Goal: Task Accomplishment & Management: Manage account settings

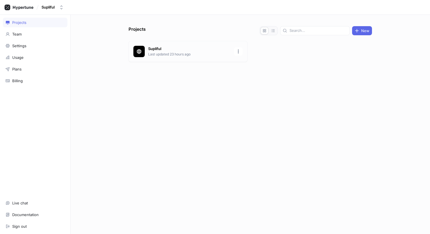
click at [172, 49] on p "Supliful" at bounding box center [189, 49] width 83 height 6
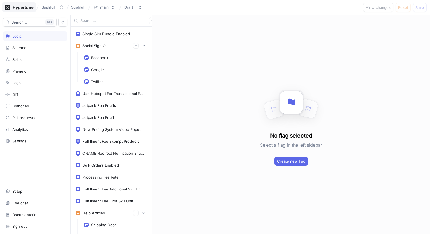
click at [24, 7] on icon at bounding box center [19, 8] width 29 height 6
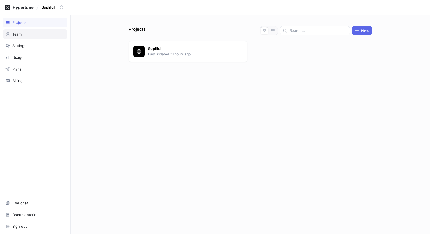
click at [31, 34] on div "Team" at bounding box center [34, 34] width 59 height 5
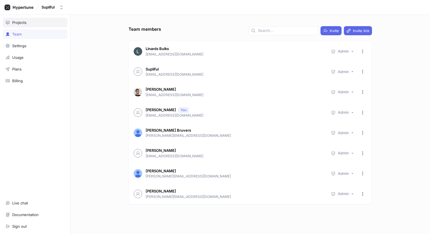
click at [37, 23] on div "Projects" at bounding box center [34, 22] width 59 height 5
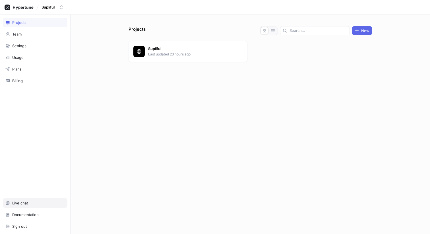
click at [22, 206] on div "Live chat" at bounding box center [35, 203] width 65 height 10
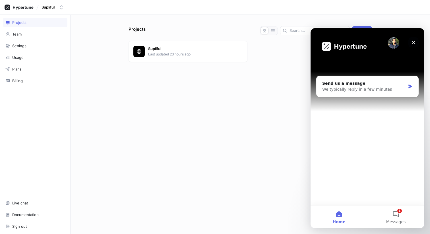
click at [413, 44] on icon "Close" at bounding box center [413, 42] width 5 height 5
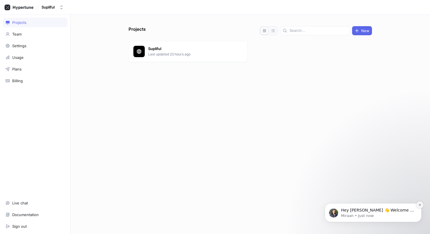
click at [419, 203] on icon "Dismiss notification" at bounding box center [420, 204] width 3 height 3
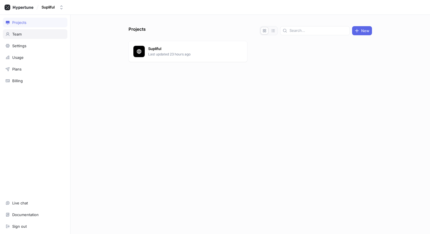
click at [25, 30] on div "Team" at bounding box center [35, 34] width 65 height 10
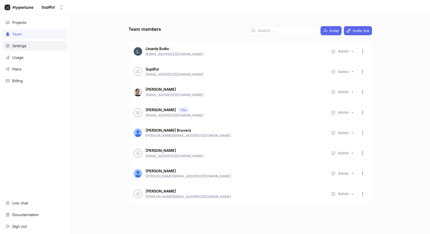
click at [25, 44] on div "Settings" at bounding box center [19, 46] width 14 height 5
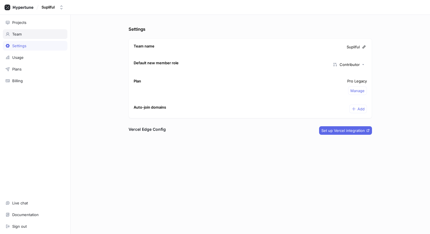
click at [27, 32] on div "Team" at bounding box center [35, 34] width 65 height 10
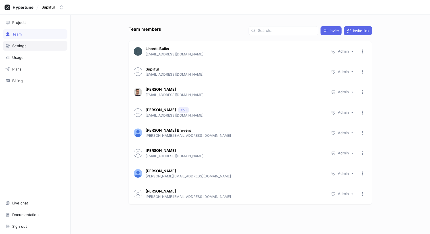
click at [43, 46] on div "Settings" at bounding box center [34, 46] width 59 height 5
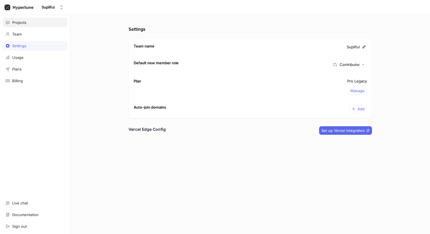
click at [30, 21] on div "Projects" at bounding box center [34, 22] width 59 height 5
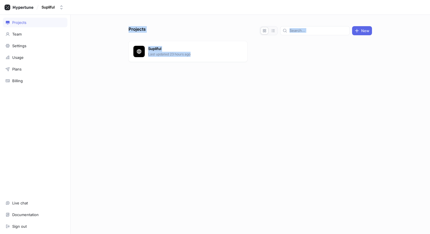
drag, startPoint x: 117, startPoint y: 20, endPoint x: 232, endPoint y: 79, distance: 129.6
click at [232, 79] on div "Projects New Supliful Last updated 23 hours ago" at bounding box center [251, 124] width 360 height 219
click at [232, 79] on div at bounding box center [251, 75] width 244 height 23
click at [62, 8] on icon "button" at bounding box center [61, 7] width 5 height 5
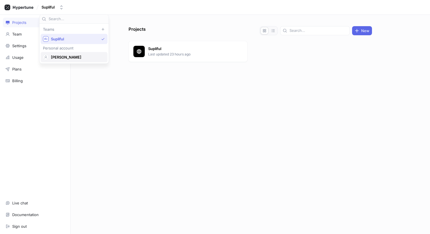
click at [58, 57] on span "[PERSON_NAME]" at bounding box center [77, 57] width 52 height 5
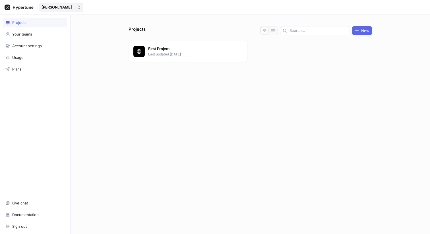
click at [58, 8] on div "[PERSON_NAME]" at bounding box center [58, 7] width 33 height 5
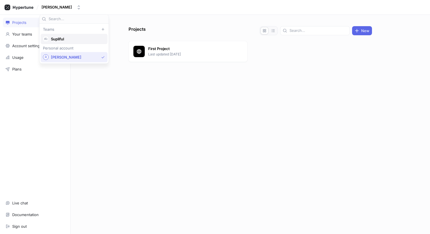
click at [53, 37] on span "Supliful" at bounding box center [77, 39] width 52 height 5
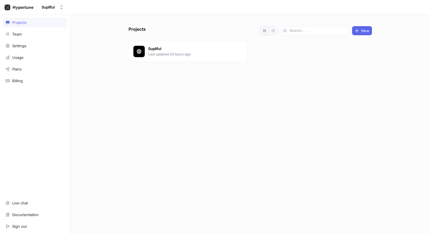
click at [86, 96] on div "Projects New Supliful Last updated 23 hours ago" at bounding box center [251, 124] width 360 height 219
click at [184, 53] on p "Last updated 23 hours ago" at bounding box center [189, 54] width 83 height 5
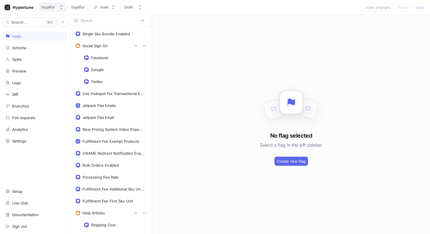
click at [43, 7] on div "Supliful" at bounding box center [48, 7] width 13 height 5
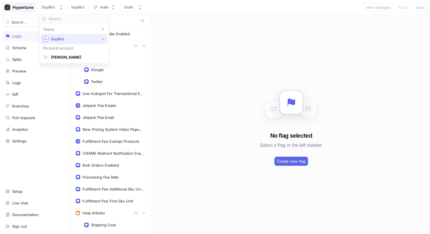
click at [21, 9] on icon at bounding box center [23, 8] width 20 height 4
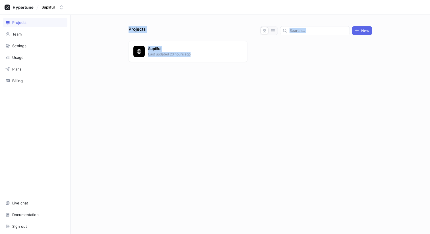
drag, startPoint x: 102, startPoint y: 28, endPoint x: 233, endPoint y: 115, distance: 156.7
click at [233, 115] on div "Projects New Supliful Last updated 23 hours ago" at bounding box center [251, 124] width 360 height 219
click at [233, 115] on div "Projects New Supliful Last updated 23 hours ago" at bounding box center [250, 130] width 248 height 208
drag, startPoint x: 122, startPoint y: 28, endPoint x: 154, endPoint y: 29, distance: 31.9
click at [154, 29] on div "Projects New Supliful Last updated 23 hours ago" at bounding box center [251, 124] width 360 height 219
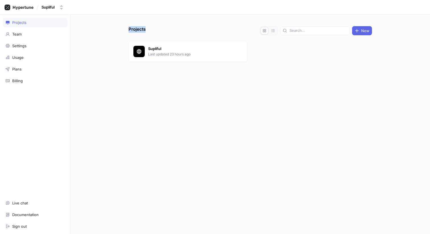
click at [154, 29] on div "Projects New" at bounding box center [251, 30] width 244 height 9
click at [137, 30] on p "Projects" at bounding box center [137, 30] width 17 height 9
click at [151, 29] on div "Projects New" at bounding box center [251, 30] width 244 height 9
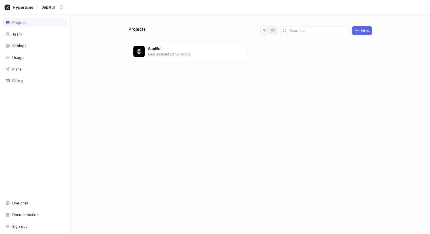
click at [275, 28] on icon "button" at bounding box center [273, 30] width 5 height 5
click at [269, 33] on button "button" at bounding box center [265, 30] width 8 height 7
click at [41, 30] on div "Team" at bounding box center [35, 34] width 65 height 10
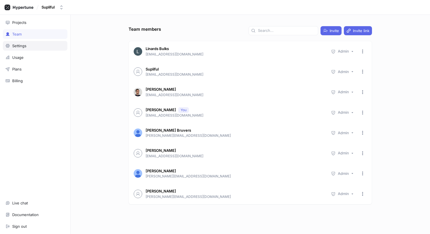
click at [34, 41] on div "Settings" at bounding box center [35, 46] width 65 height 10
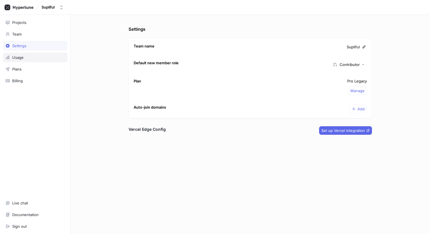
click at [27, 57] on div "Usage" at bounding box center [34, 57] width 59 height 5
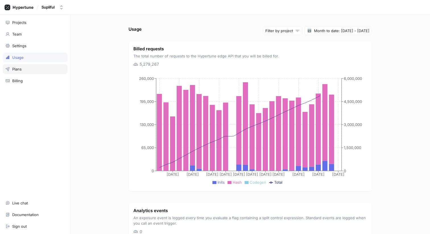
click at [26, 68] on div "Plans" at bounding box center [34, 69] width 59 height 5
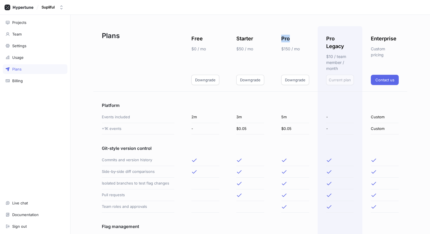
drag, startPoint x: 278, startPoint y: 39, endPoint x: 292, endPoint y: 40, distance: 13.7
click at [292, 40] on div "Pro $150 / mo Downgrade" at bounding box center [295, 58] width 45 height 65
click at [292, 40] on div "Pro" at bounding box center [295, 39] width 28 height 8
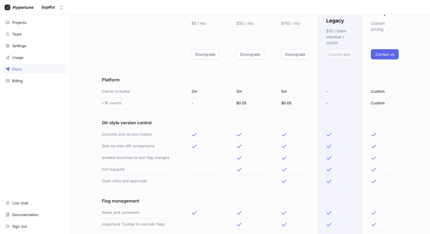
scroll to position [26, 0]
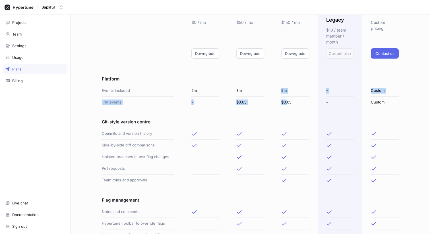
drag, startPoint x: 277, startPoint y: 85, endPoint x: 285, endPoint y: 103, distance: 19.4
click at [285, 103] on div "Plans Free $0 / mo Downgrade Starter $50 / mo Downgrade Pro $150 / mo Downgrade…" at bounding box center [250, 231] width 314 height 462
click at [285, 103] on div "$0.05" at bounding box center [295, 103] width 28 height 12
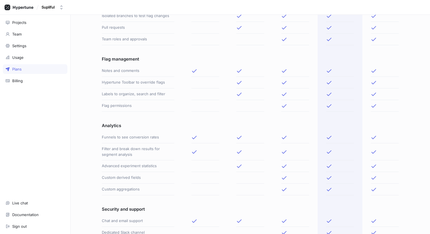
scroll to position [0, 0]
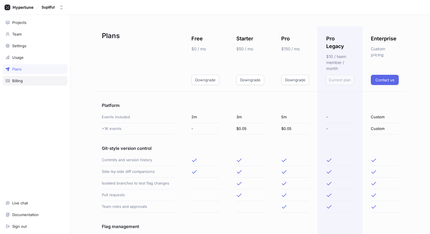
click at [15, 77] on div "Billing" at bounding box center [35, 81] width 65 height 10
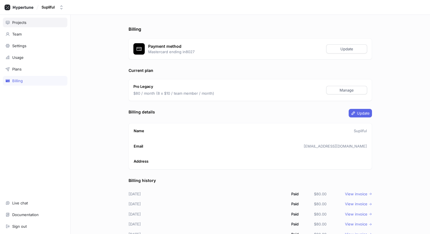
click at [32, 21] on div "Projects" at bounding box center [34, 22] width 59 height 5
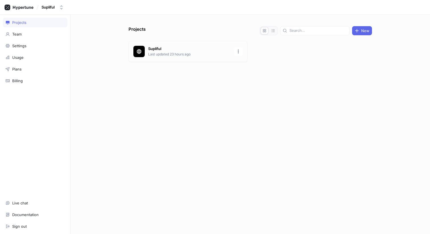
click at [176, 55] on p "Last updated 23 hours ago" at bounding box center [189, 54] width 83 height 5
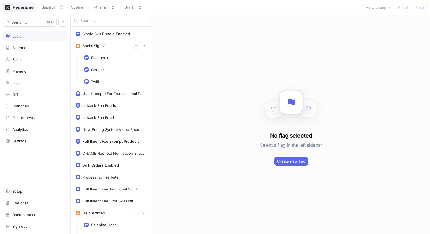
click at [19, 6] on icon at bounding box center [19, 8] width 29 height 6
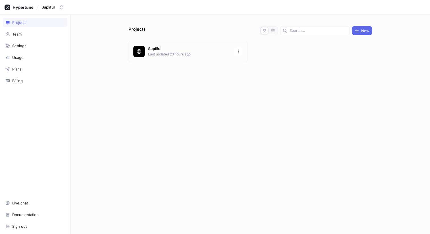
click at [140, 48] on div at bounding box center [138, 51] width 11 height 11
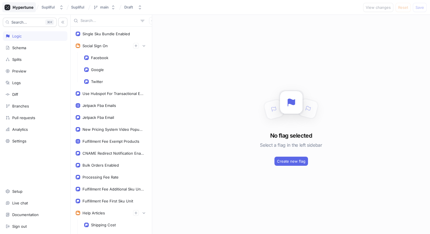
click at [25, 8] on icon at bounding box center [23, 8] width 20 height 4
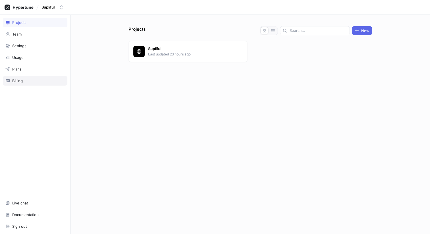
click at [28, 79] on div "Billing" at bounding box center [34, 81] width 59 height 5
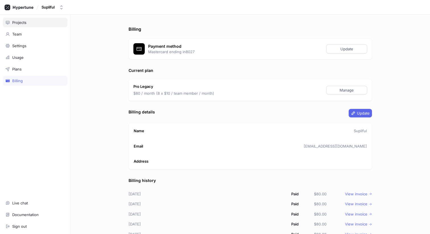
click at [25, 24] on div "Projects" at bounding box center [19, 22] width 14 height 5
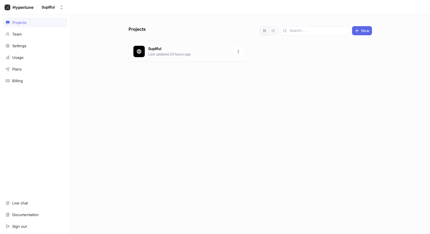
click at [170, 51] on p "Supliful" at bounding box center [189, 49] width 83 height 6
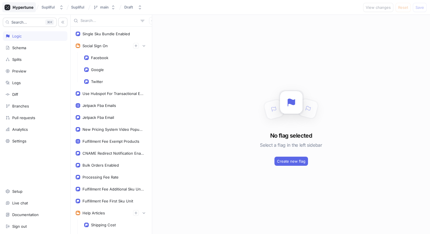
click at [26, 6] on icon at bounding box center [19, 8] width 29 height 6
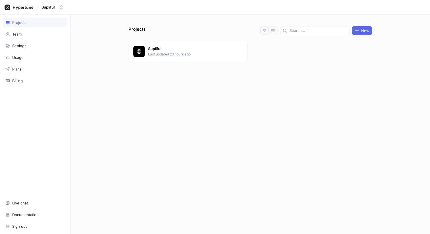
click at [219, 114] on div "Projects New Supliful Last updated 23 hours ago" at bounding box center [250, 130] width 248 height 208
